Goal: Task Accomplishment & Management: Manage account settings

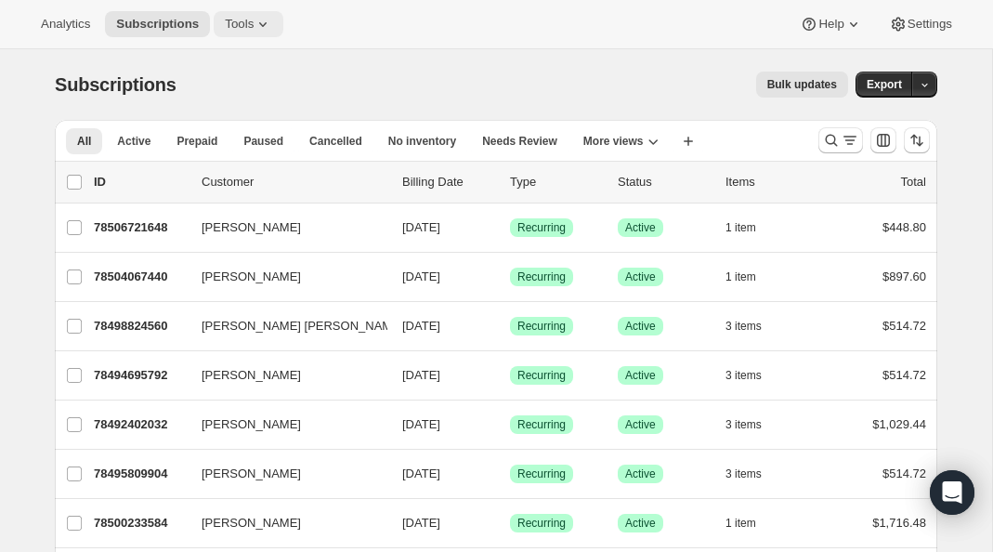
click at [242, 32] on button "Tools" at bounding box center [249, 24] width 70 height 26
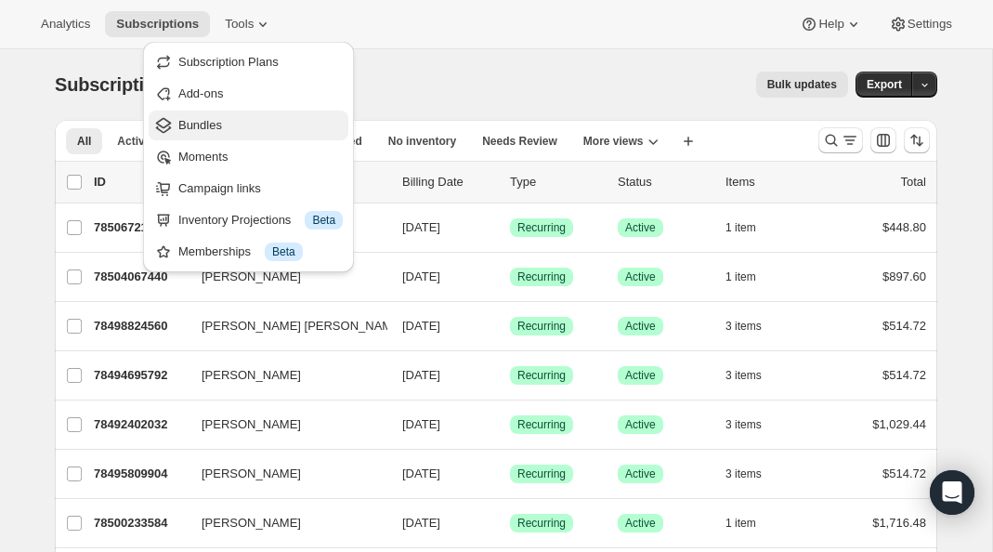
click at [202, 129] on span "Bundles" at bounding box center [200, 125] width 44 height 14
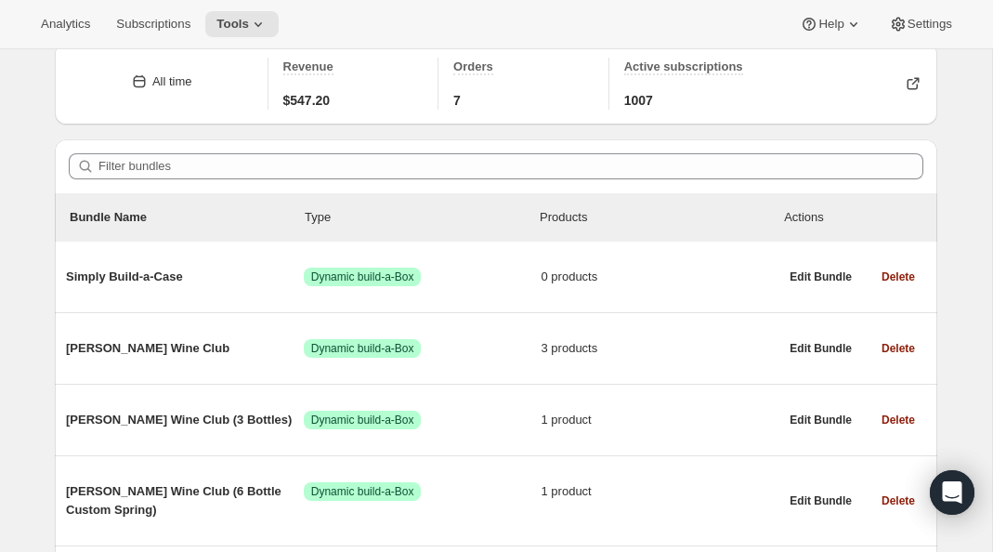
scroll to position [78, 0]
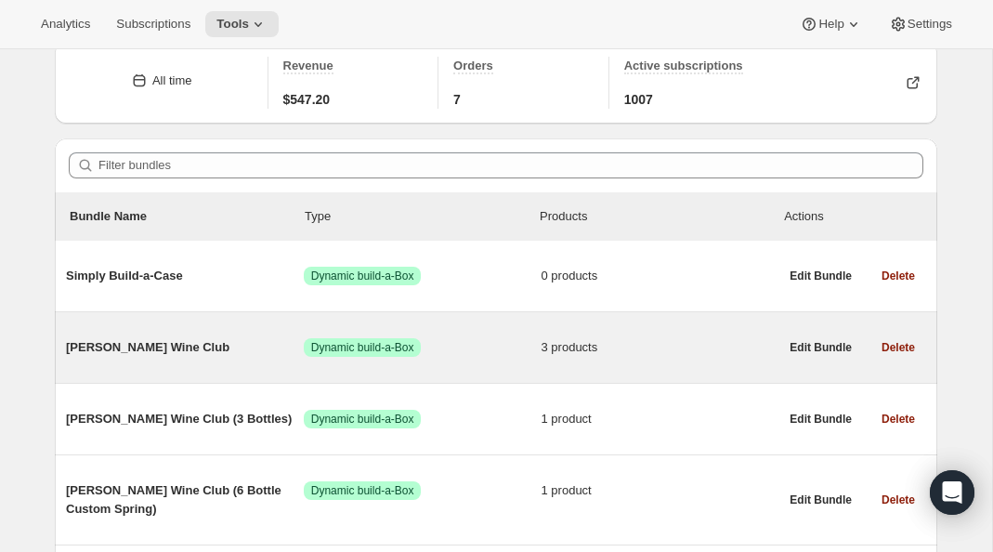
click at [207, 373] on div "[PERSON_NAME] Wine Club Success Dynamic build-a-Box 3 products Edit Bundle Dele…" at bounding box center [496, 347] width 882 height 71
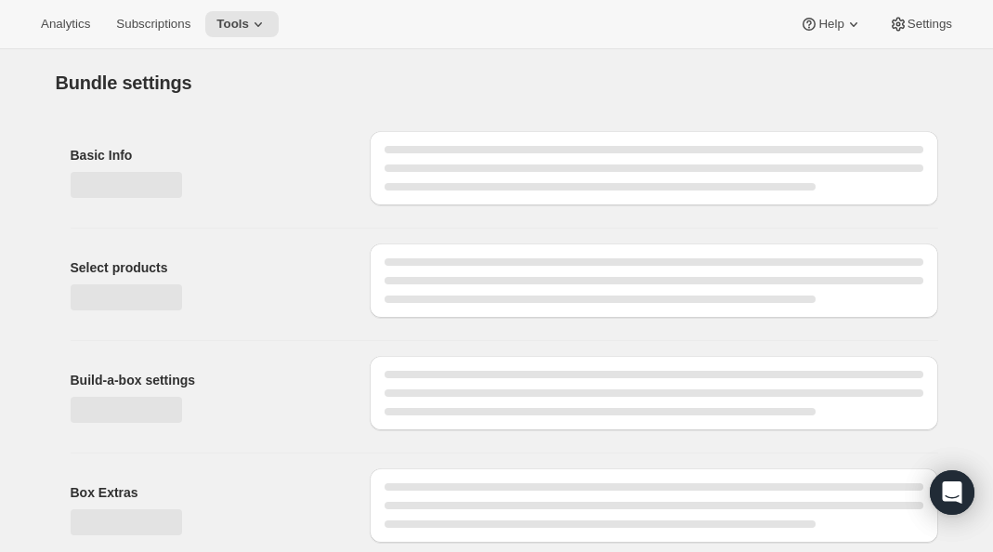
type input "[PERSON_NAME] Wine Club"
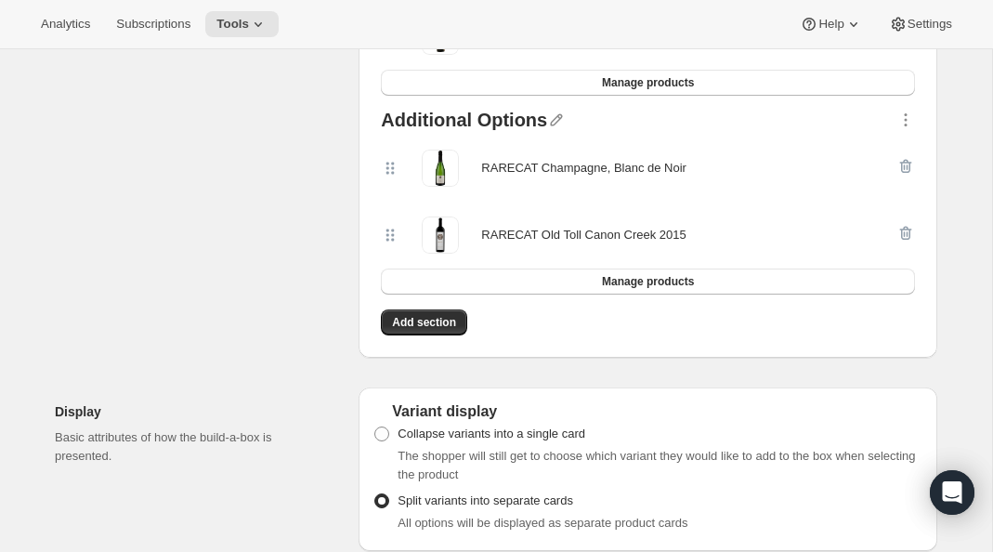
scroll to position [543, 0]
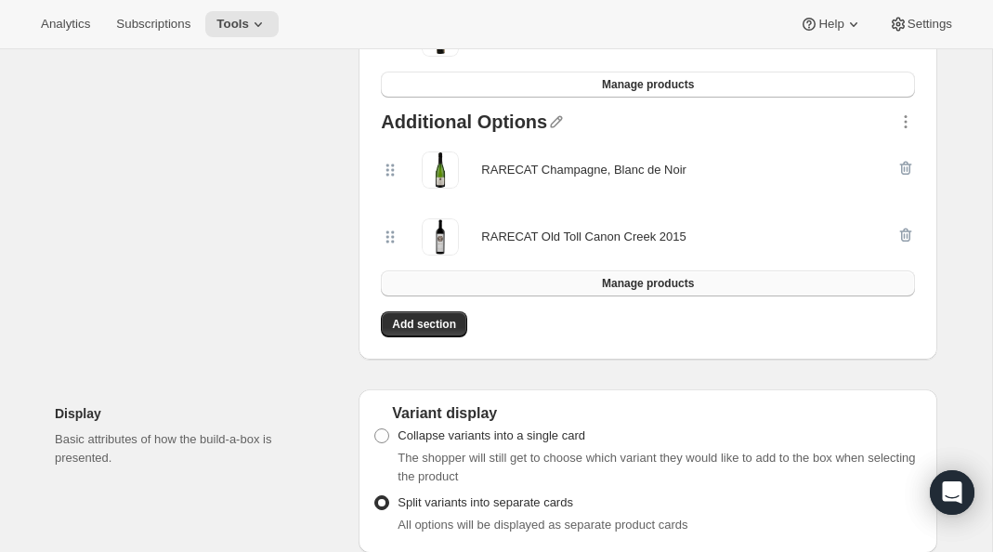
click at [467, 275] on button "Manage products" at bounding box center [648, 283] width 534 height 26
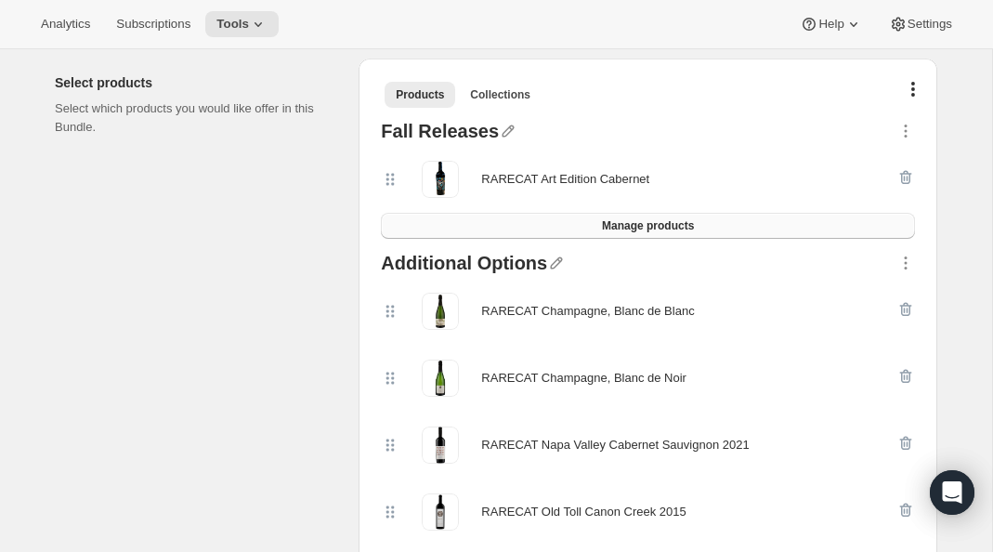
scroll to position [399, 0]
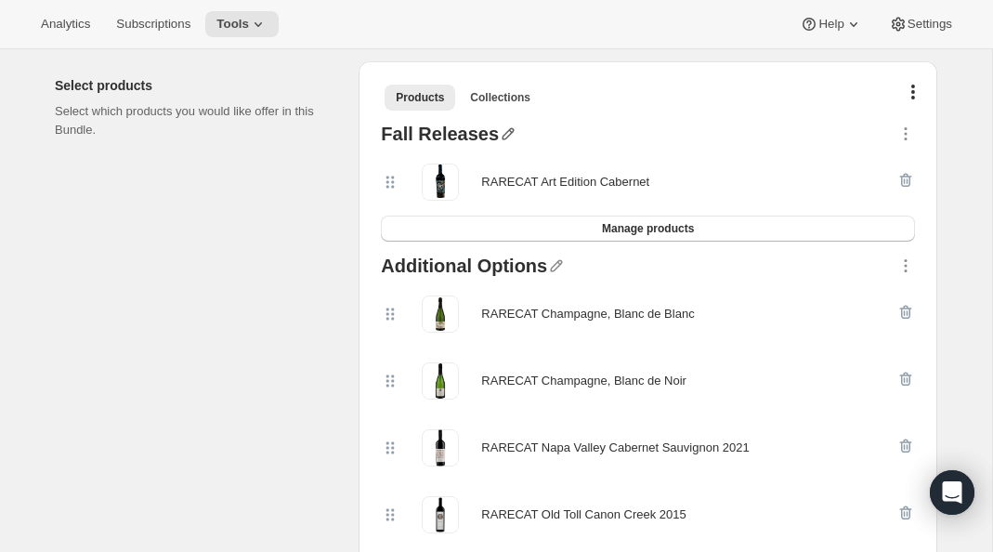
click at [502, 130] on icon "button" at bounding box center [508, 134] width 12 height 12
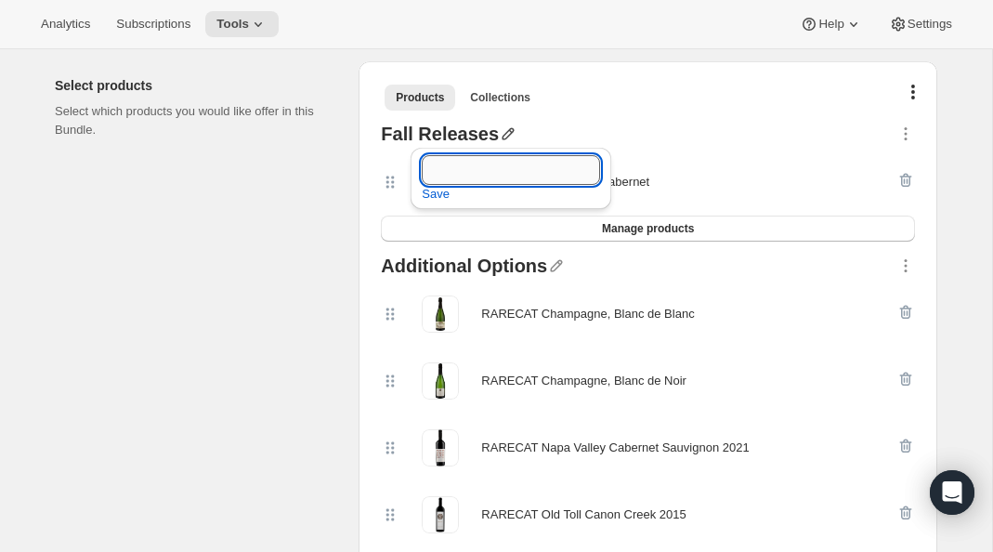
click at [475, 171] on input "text" at bounding box center [511, 170] width 178 height 30
type input "Fall Release"
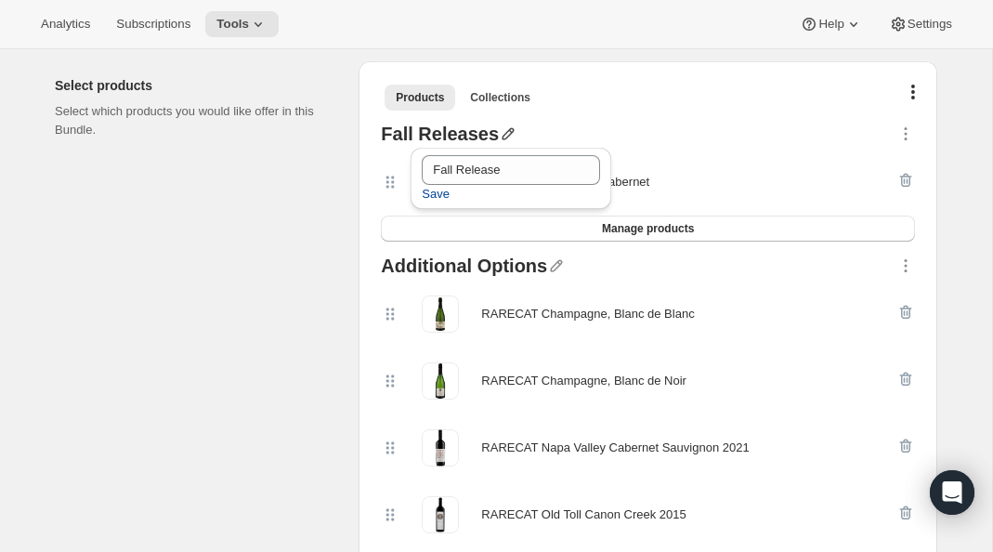
click at [446, 194] on span "Save" at bounding box center [436, 194] width 28 height 19
